Goal: Navigation & Orientation: Find specific page/section

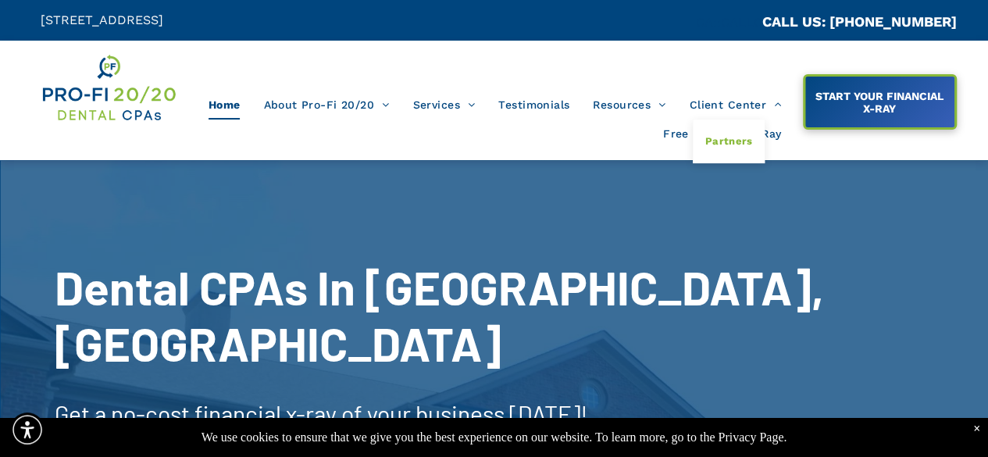
click at [723, 146] on span "Partners" at bounding box center [728, 141] width 48 height 20
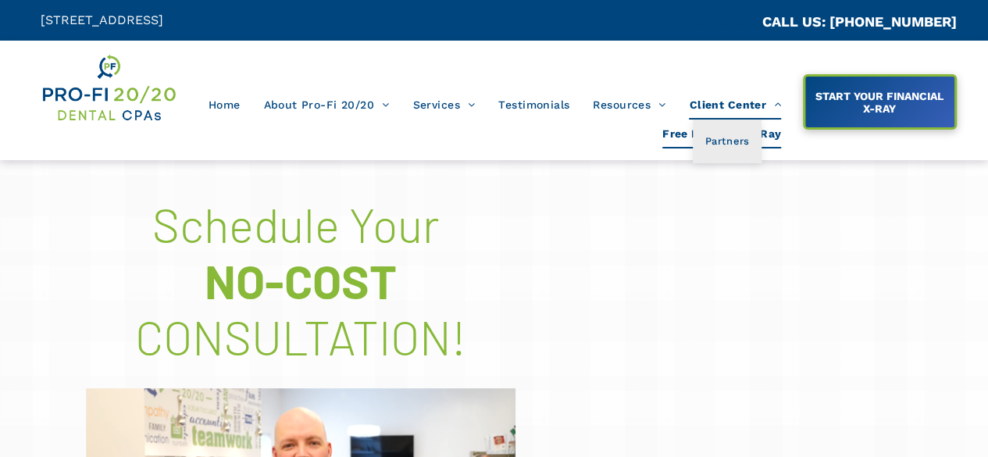
click at [734, 114] on span "Client Center" at bounding box center [735, 105] width 92 height 30
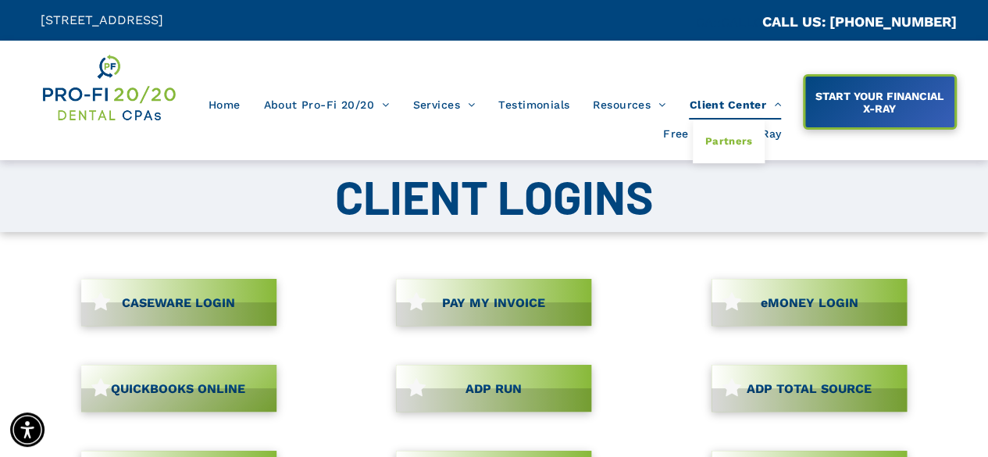
click at [725, 148] on span "Partners" at bounding box center [728, 141] width 48 height 20
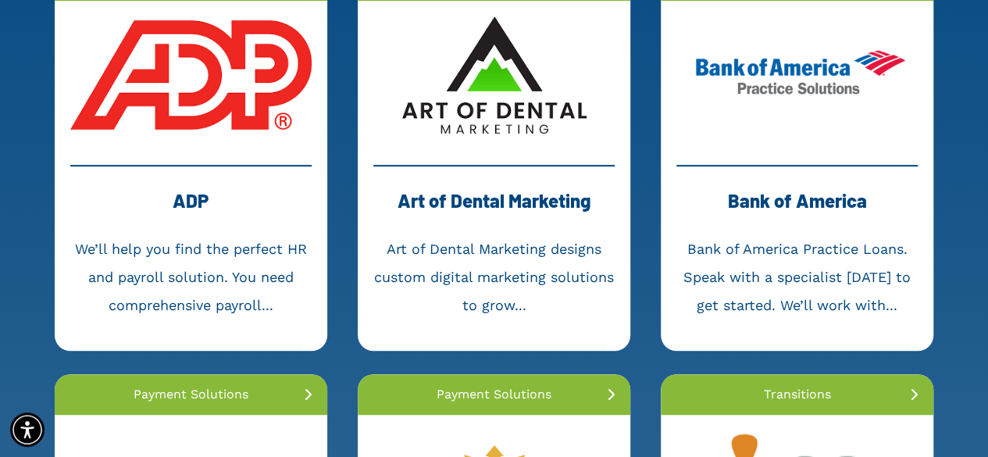
scroll to position [396, 0]
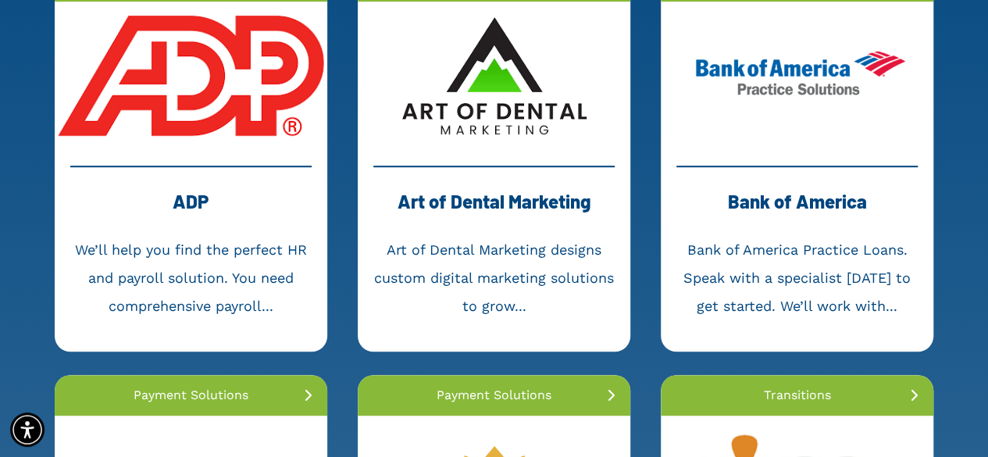
click at [202, 141] on link at bounding box center [191, 76] width 272 height 148
